Goal: Entertainment & Leisure: Browse casually

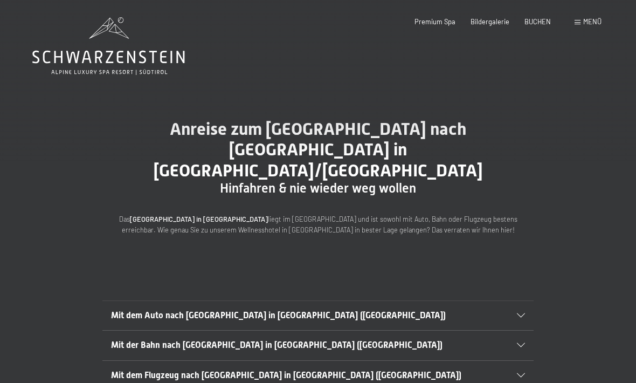
click at [495, 23] on span "Bildergalerie" at bounding box center [490, 21] width 39 height 9
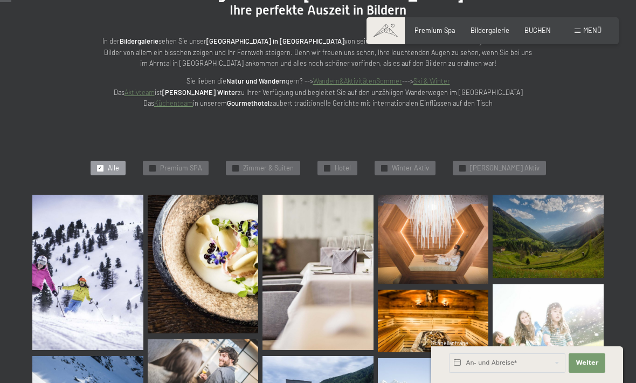
scroll to position [202, 0]
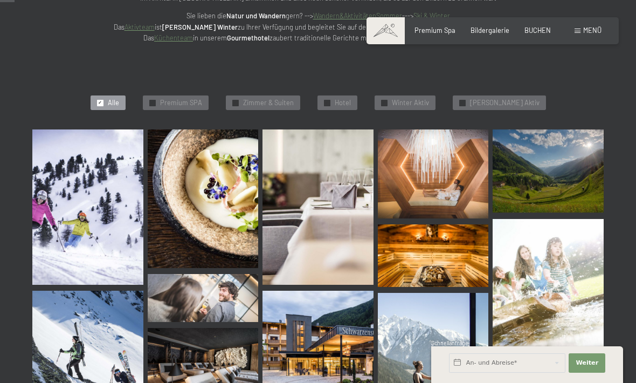
click at [65, 230] on img at bounding box center [87, 206] width 111 height 155
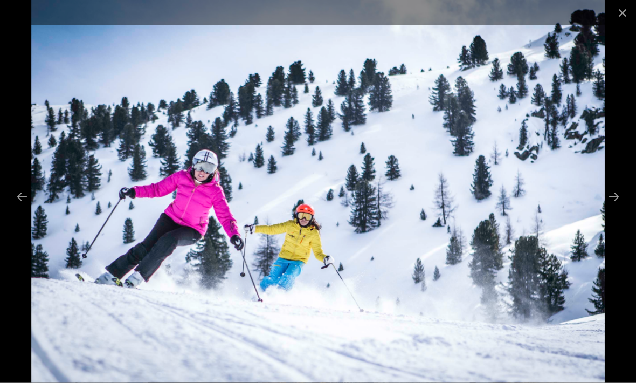
click at [615, 195] on button "Next slide" at bounding box center [614, 196] width 23 height 21
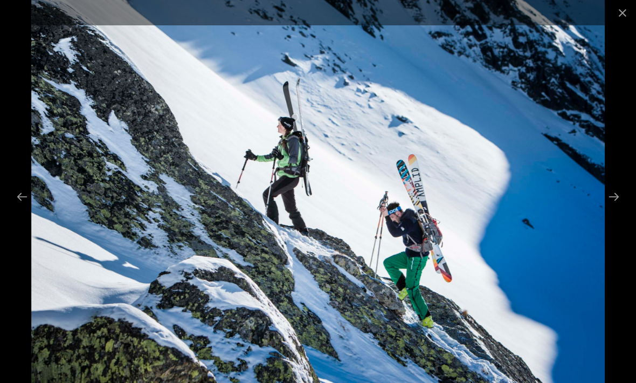
click at [611, 197] on button "Next slide" at bounding box center [614, 196] width 23 height 21
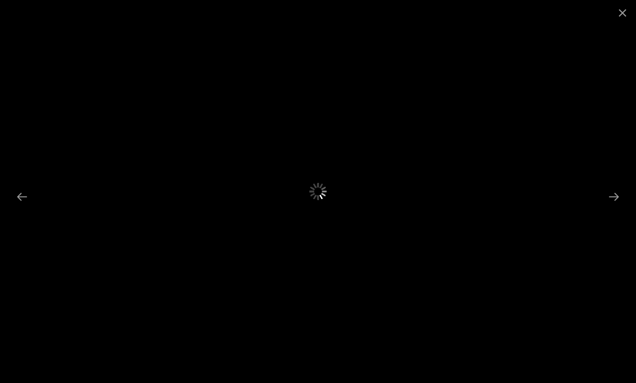
click at [617, 191] on button "Next slide" at bounding box center [614, 196] width 23 height 21
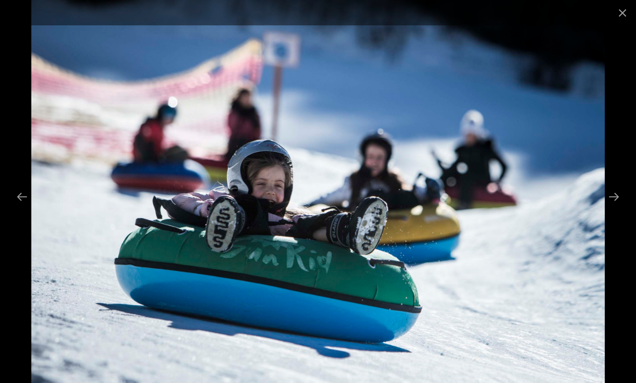
click at [609, 196] on button "Next slide" at bounding box center [614, 196] width 23 height 21
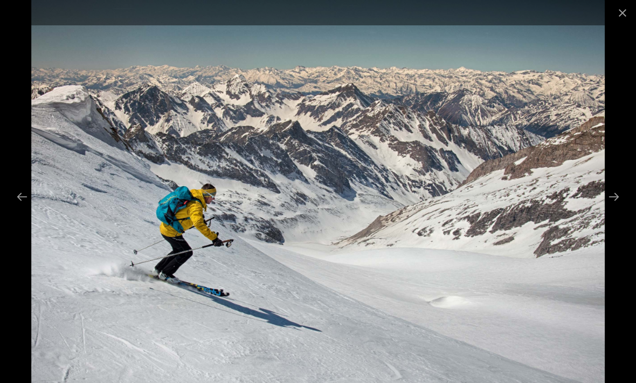
click at [609, 191] on button "Next slide" at bounding box center [614, 196] width 23 height 21
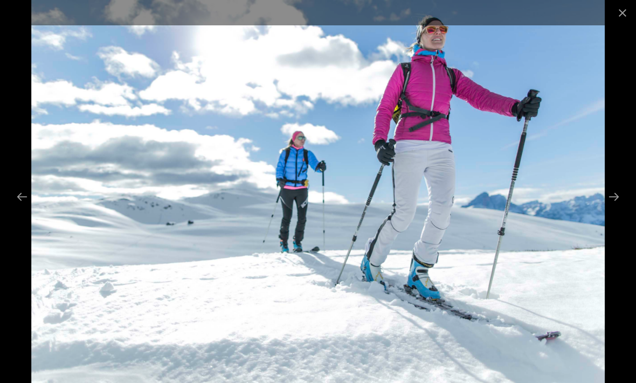
click at [614, 192] on button "Next slide" at bounding box center [614, 196] width 23 height 21
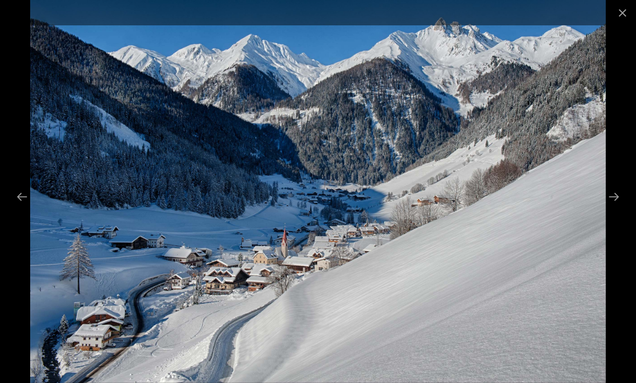
click at [615, 198] on button "Next slide" at bounding box center [614, 196] width 23 height 21
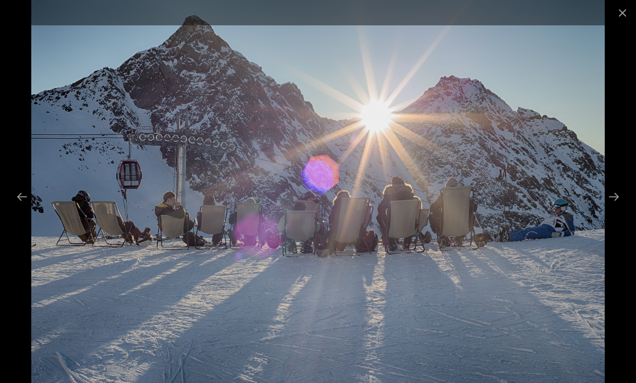
click at [617, 194] on button "Next slide" at bounding box center [614, 196] width 23 height 21
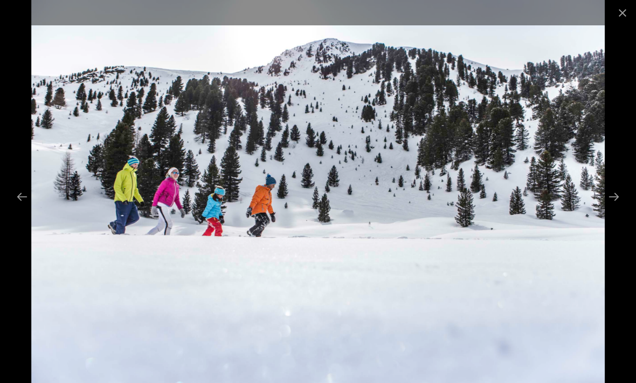
click at [617, 195] on button "Next slide" at bounding box center [614, 196] width 23 height 21
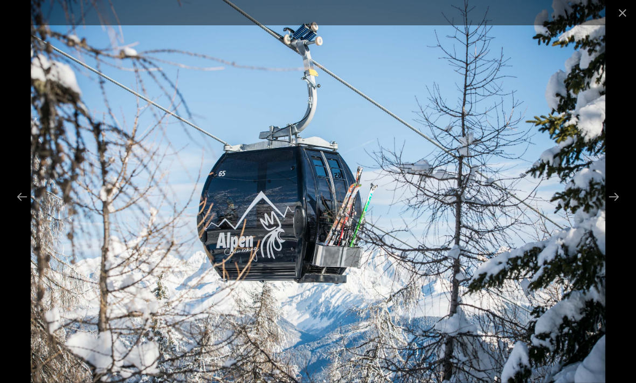
click at [617, 194] on button "Next slide" at bounding box center [614, 196] width 23 height 21
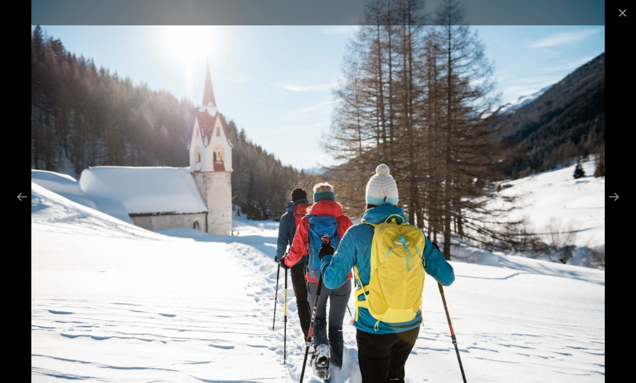
click at [618, 192] on button "Next slide" at bounding box center [614, 196] width 23 height 21
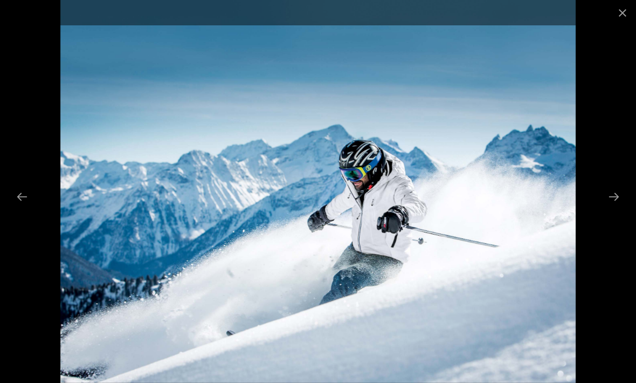
click at [617, 192] on button "Next slide" at bounding box center [614, 196] width 23 height 21
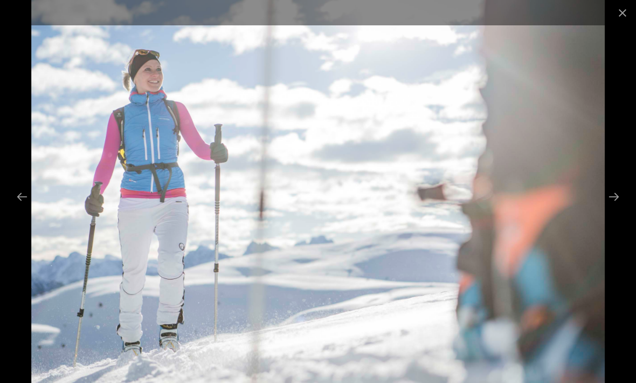
click at [617, 192] on button "Next slide" at bounding box center [614, 196] width 23 height 21
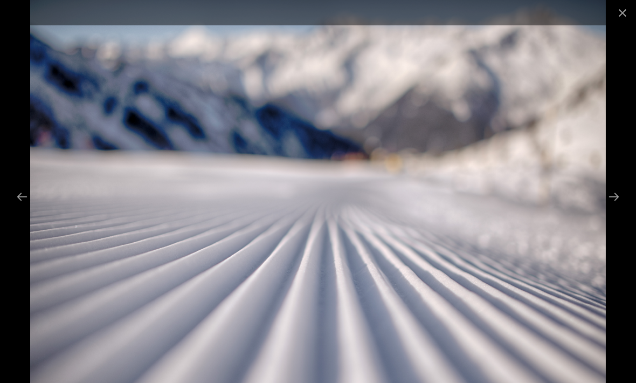
click at [617, 192] on button "Next slide" at bounding box center [614, 196] width 23 height 21
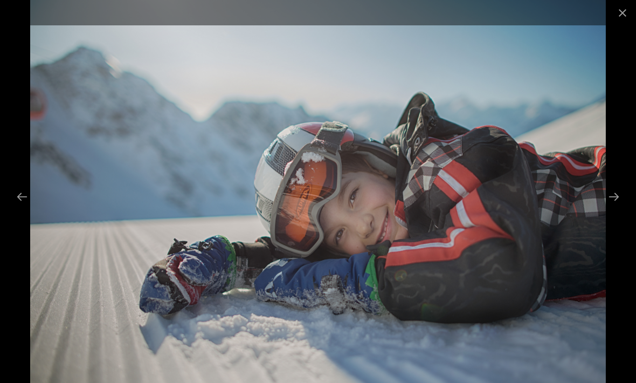
click at [617, 191] on button "Next slide" at bounding box center [614, 196] width 23 height 21
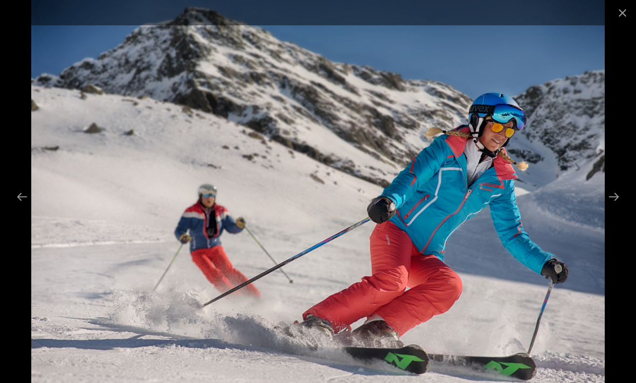
click at [613, 194] on button "Next slide" at bounding box center [614, 196] width 23 height 21
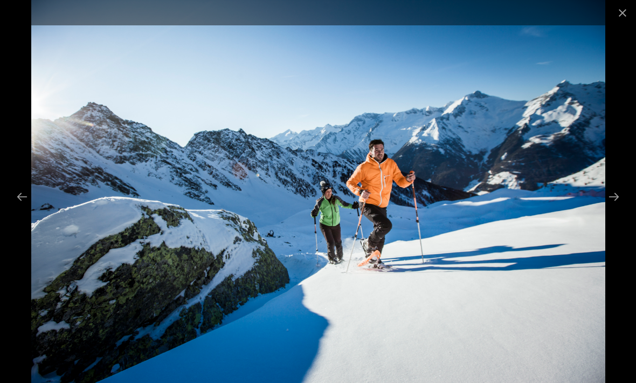
click at [615, 191] on button "Next slide" at bounding box center [614, 196] width 23 height 21
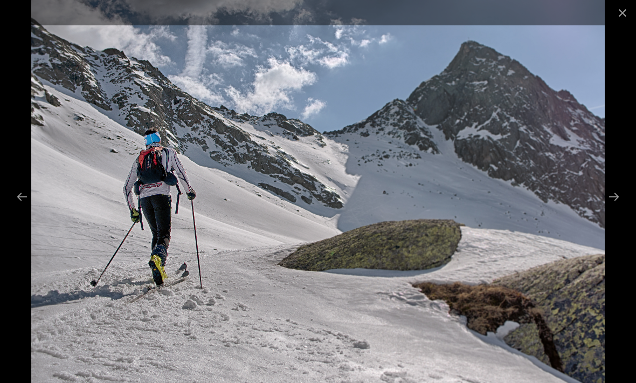
click at [616, 192] on button "Next slide" at bounding box center [614, 196] width 23 height 21
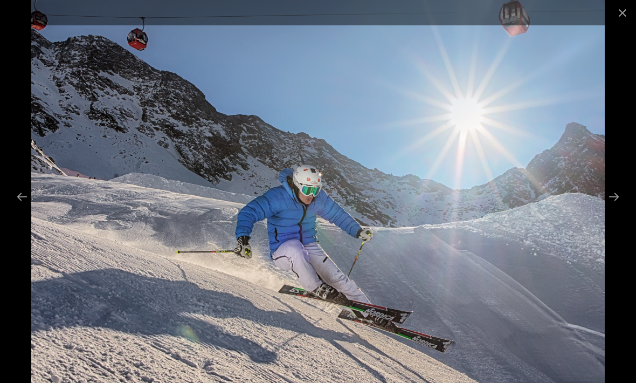
click at [616, 195] on button "Next slide" at bounding box center [614, 196] width 23 height 21
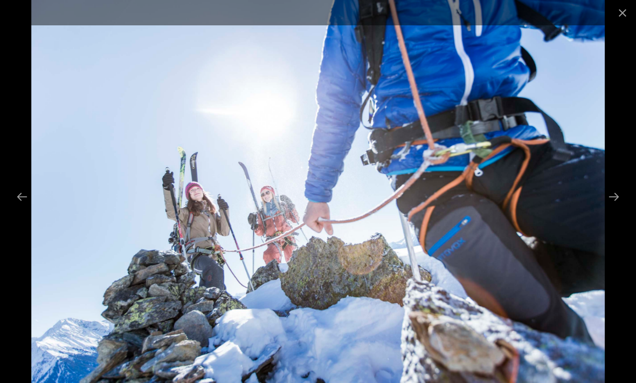
click at [616, 194] on button "Next slide" at bounding box center [614, 196] width 23 height 21
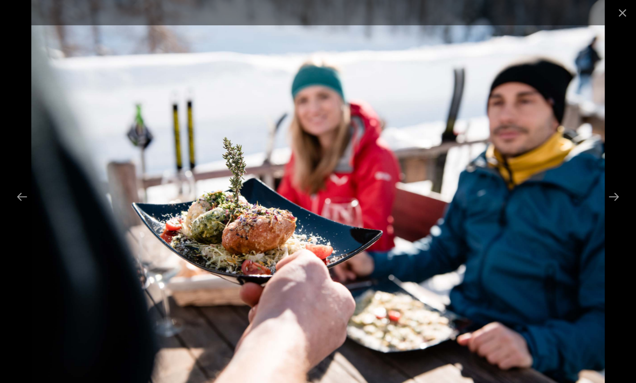
click at [616, 194] on button "Next slide" at bounding box center [614, 196] width 23 height 21
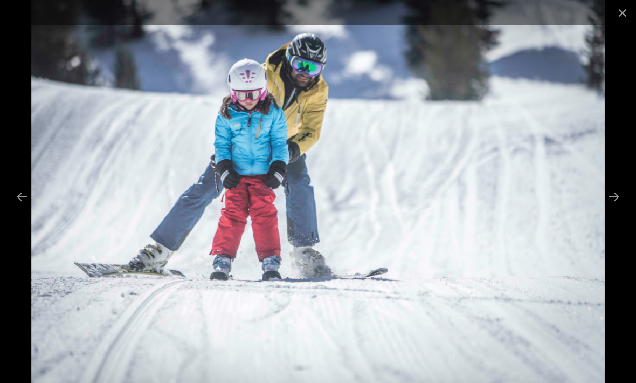
click at [619, 192] on button "Next slide" at bounding box center [614, 196] width 23 height 21
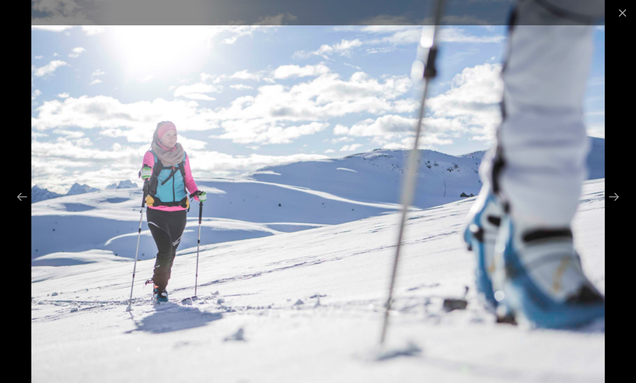
click at [617, 191] on button "Next slide" at bounding box center [614, 196] width 23 height 21
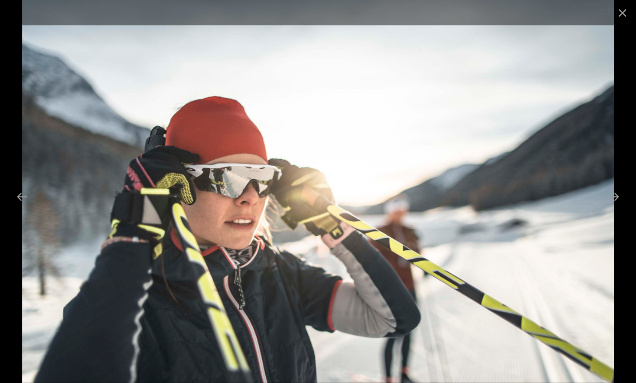
click at [617, 190] on button "Next slide" at bounding box center [614, 196] width 23 height 21
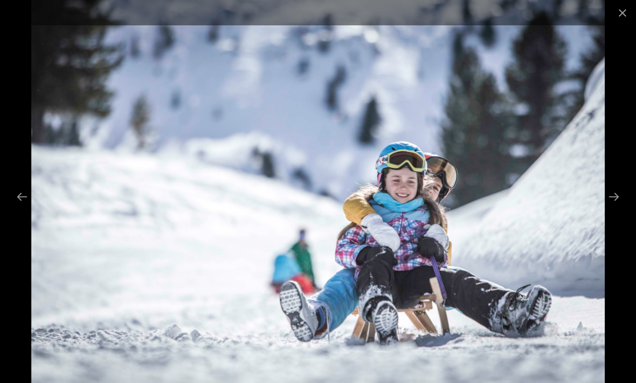
click at [617, 190] on button "Next slide" at bounding box center [614, 196] width 23 height 21
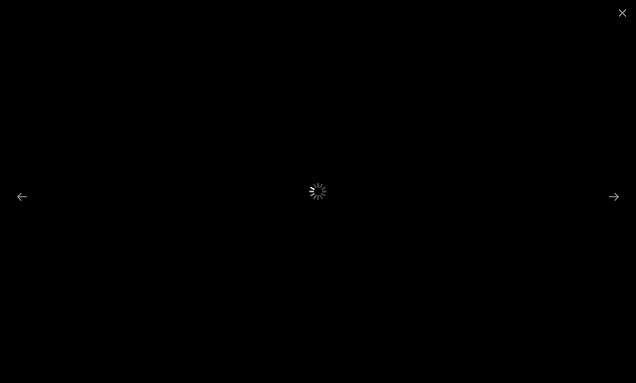
click at [617, 189] on button "Next slide" at bounding box center [614, 196] width 23 height 21
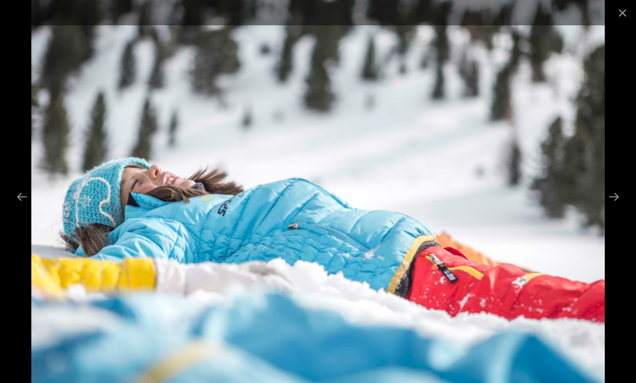
click at [618, 189] on button "Next slide" at bounding box center [614, 196] width 23 height 21
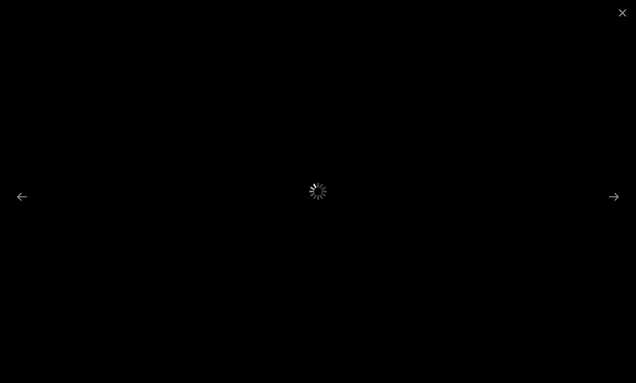
click at [617, 189] on button "Next slide" at bounding box center [614, 196] width 23 height 21
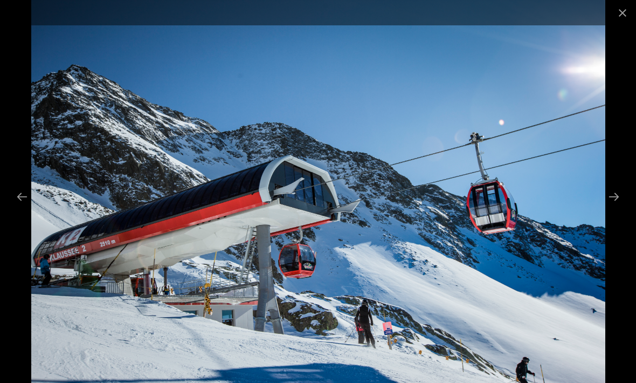
click at [623, 9] on button "Close gallery" at bounding box center [622, 12] width 27 height 25
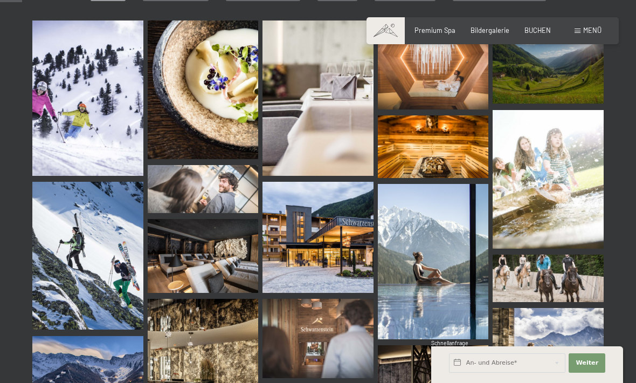
scroll to position [311, 0]
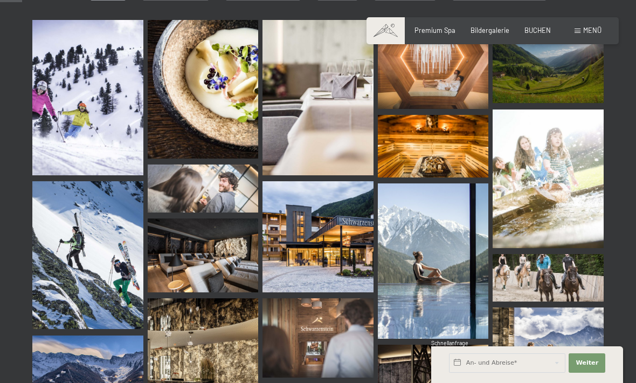
click at [339, 262] on img at bounding box center [318, 236] width 111 height 111
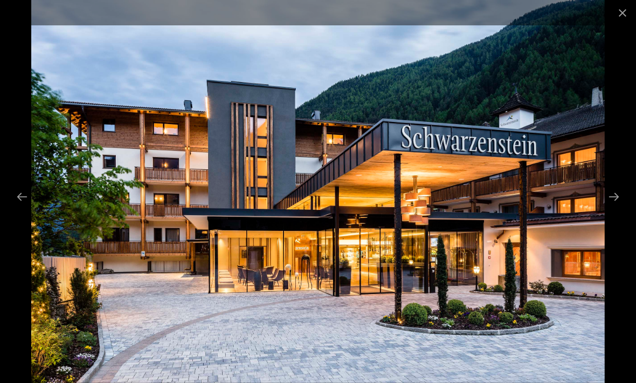
click at [612, 207] on button "Next slide" at bounding box center [614, 196] width 23 height 21
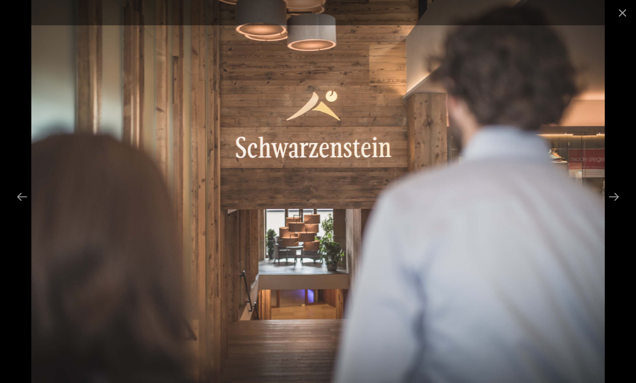
click at [612, 207] on button "Next slide" at bounding box center [614, 196] width 23 height 21
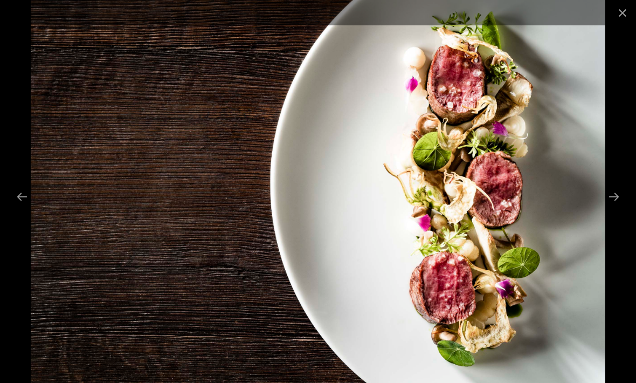
click at [618, 207] on button "Next slide" at bounding box center [614, 196] width 23 height 21
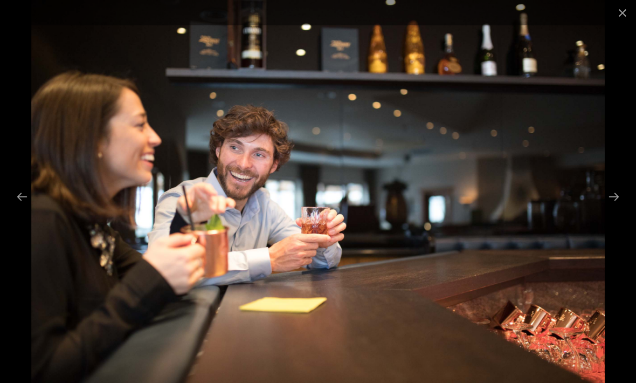
click at [616, 207] on button "Next slide" at bounding box center [614, 196] width 23 height 21
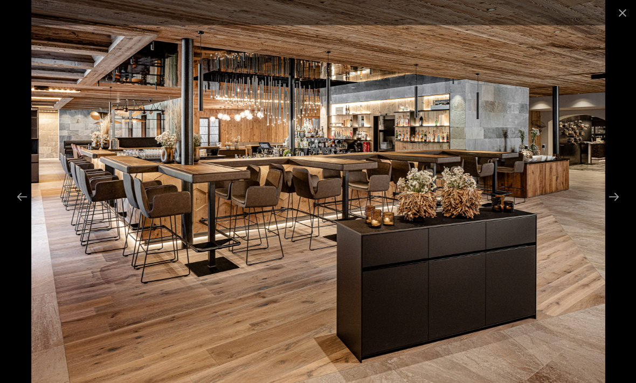
click at [619, 207] on button "Next slide" at bounding box center [614, 196] width 23 height 21
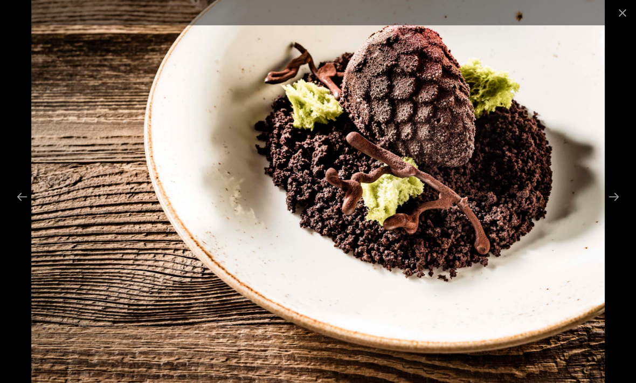
click at [618, 207] on button "Next slide" at bounding box center [614, 196] width 23 height 21
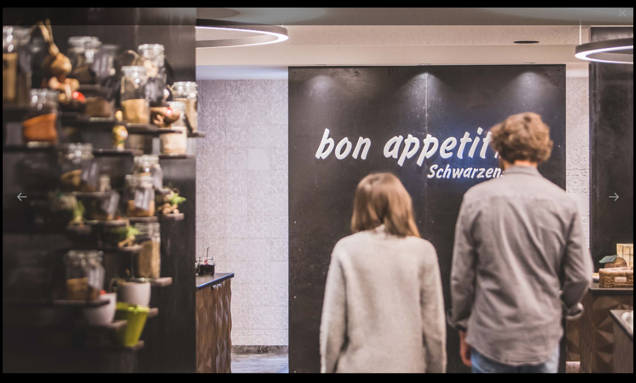
click at [617, 207] on button "Next slide" at bounding box center [614, 196] width 23 height 21
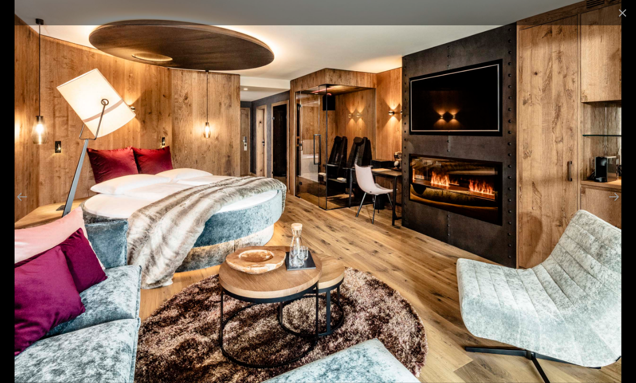
click at [616, 207] on button "Next slide" at bounding box center [614, 196] width 23 height 21
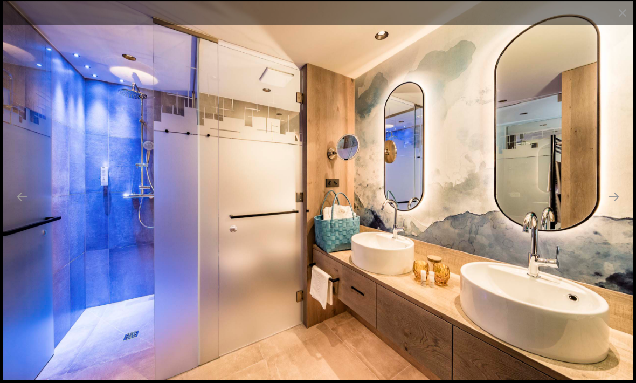
click at [618, 207] on button "Next slide" at bounding box center [614, 196] width 23 height 21
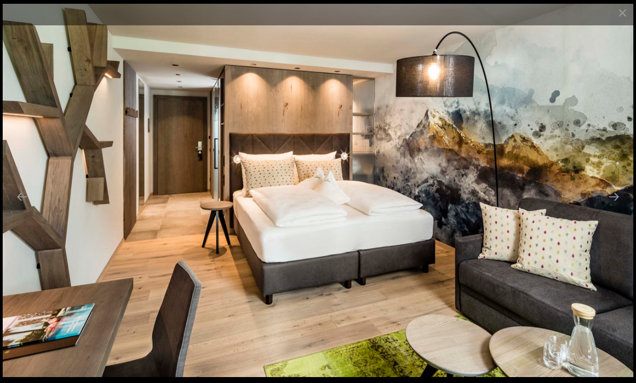
click at [615, 207] on button "Next slide" at bounding box center [614, 196] width 23 height 21
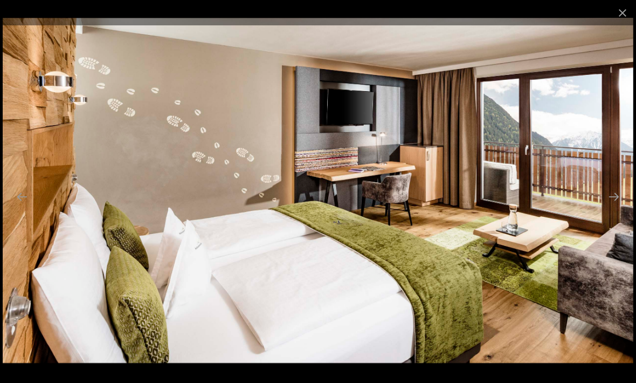
click at [619, 207] on button "Next slide" at bounding box center [614, 196] width 23 height 21
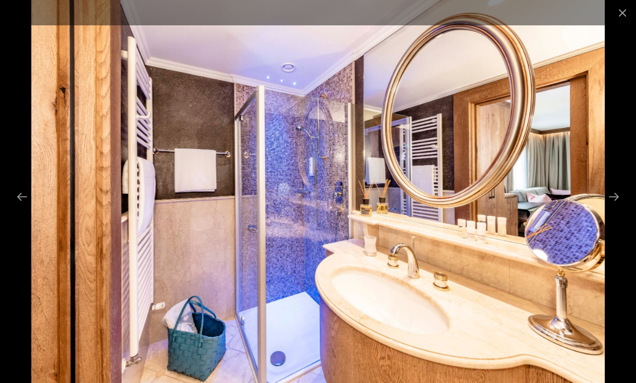
click at [620, 207] on button "Next slide" at bounding box center [614, 196] width 23 height 21
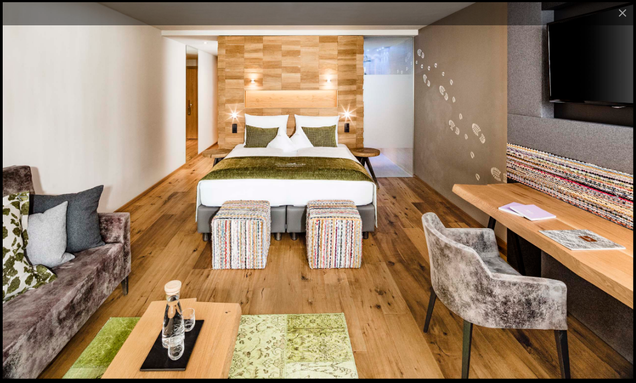
click at [618, 207] on button "Next slide" at bounding box center [614, 196] width 23 height 21
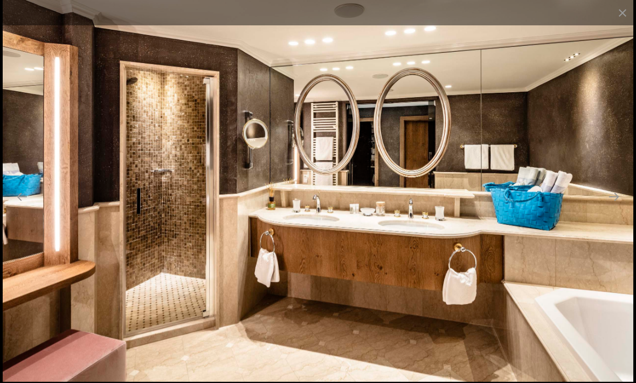
click at [618, 207] on button "Next slide" at bounding box center [614, 196] width 23 height 21
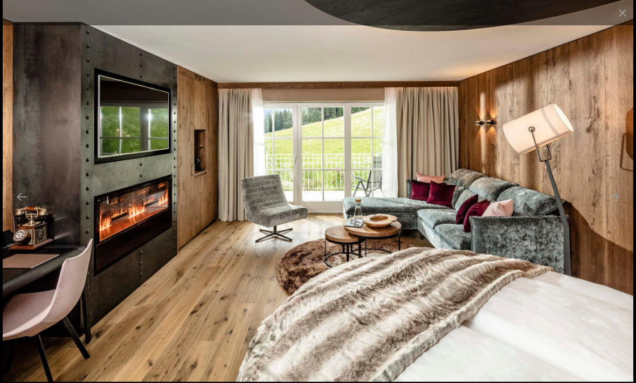
click at [618, 207] on button "Next slide" at bounding box center [614, 196] width 23 height 21
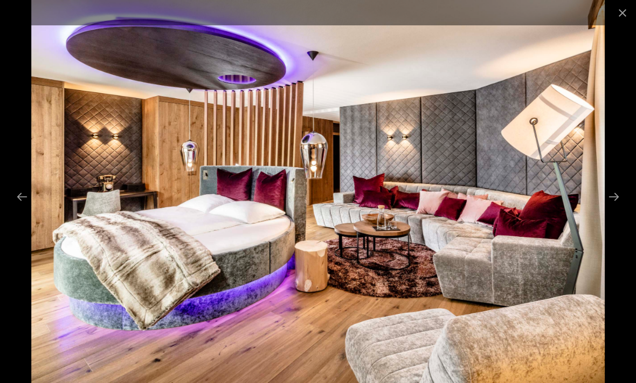
click at [616, 207] on button "Next slide" at bounding box center [614, 196] width 23 height 21
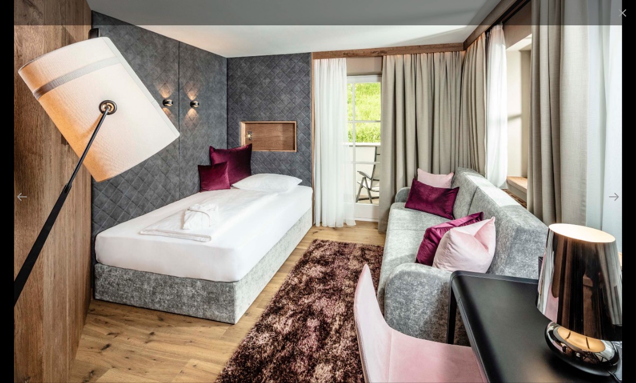
click at [617, 207] on button "Next slide" at bounding box center [614, 196] width 23 height 21
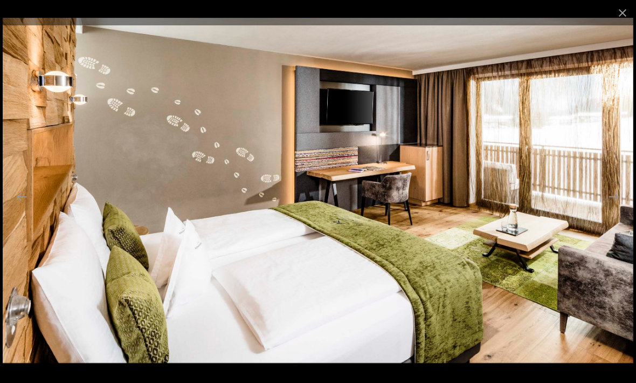
click at [617, 207] on button "Next slide" at bounding box center [614, 196] width 23 height 21
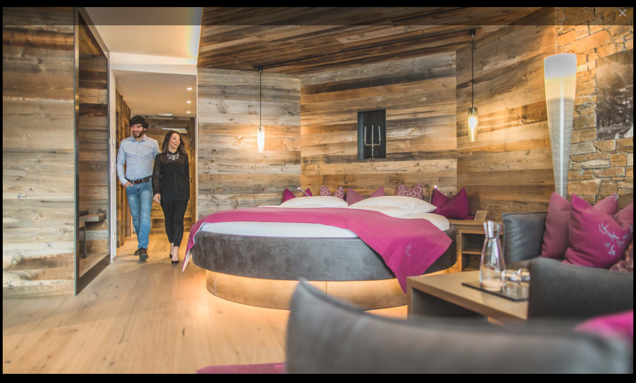
click at [618, 207] on button "Next slide" at bounding box center [614, 196] width 23 height 21
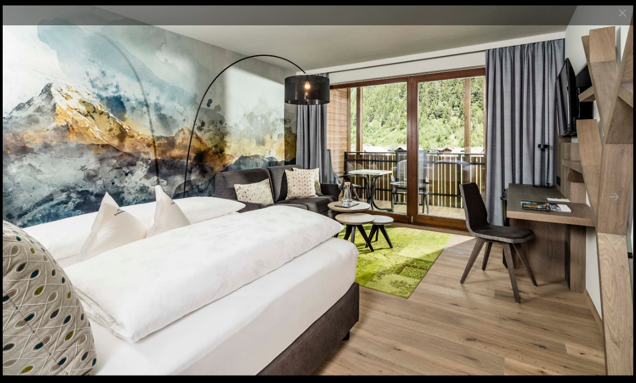
click at [619, 207] on button "Next slide" at bounding box center [614, 196] width 23 height 21
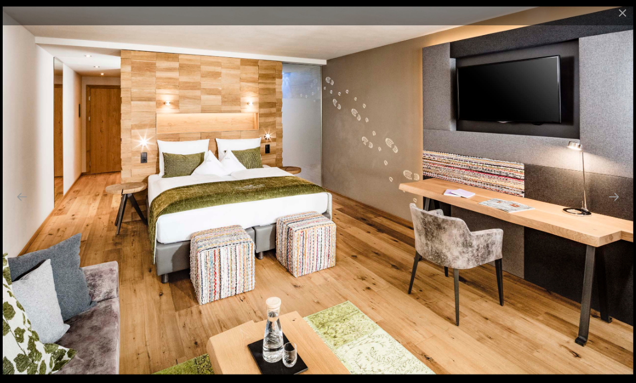
click at [626, 13] on button "Close gallery" at bounding box center [622, 12] width 27 height 25
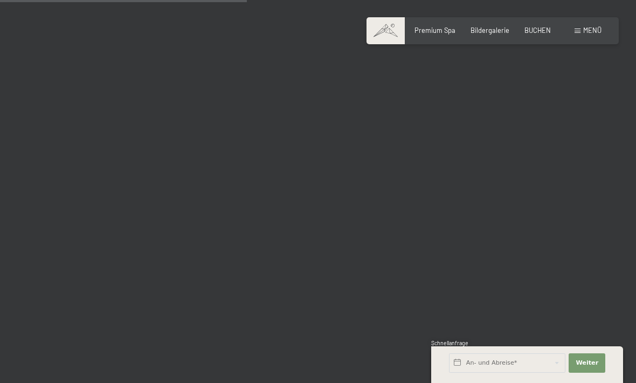
scroll to position [3480, 0]
